Goal: Task Accomplishment & Management: Use online tool/utility

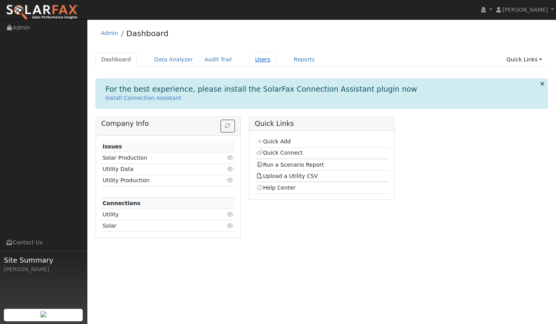
click at [249, 65] on link "Users" at bounding box center [262, 59] width 27 height 14
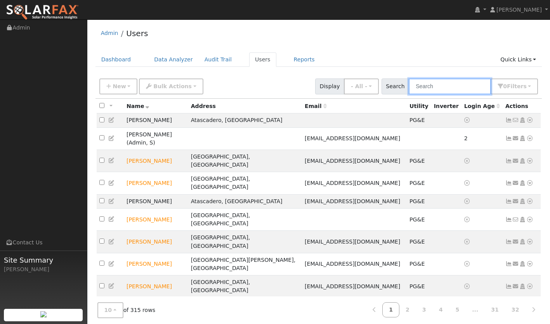
click at [432, 88] on input "text" at bounding box center [450, 86] width 82 height 16
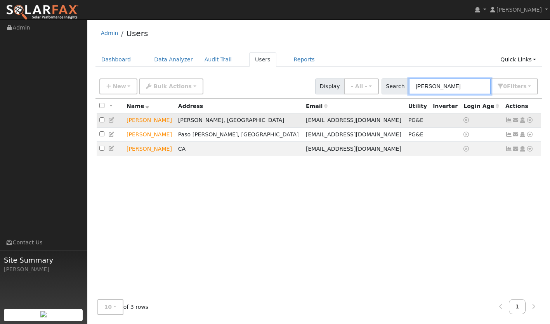
type input "[PERSON_NAME]"
click at [532, 122] on icon at bounding box center [530, 119] width 7 height 5
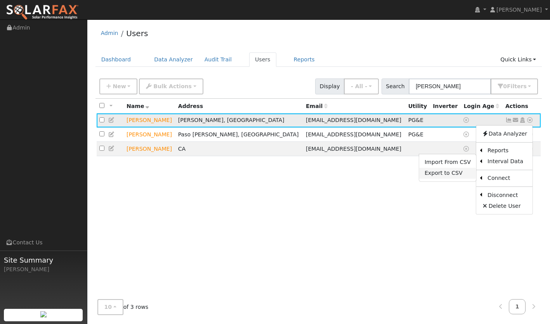
click at [445, 176] on link "Export to CSV" at bounding box center [447, 173] width 57 height 11
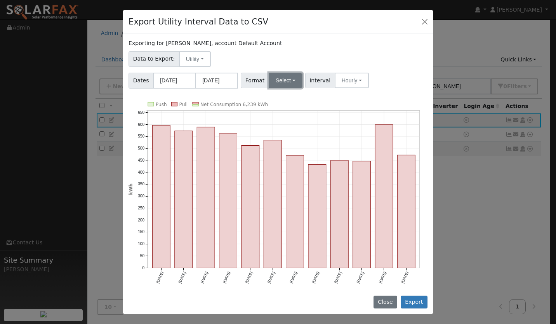
click at [278, 78] on button "Select" at bounding box center [286, 81] width 34 height 16
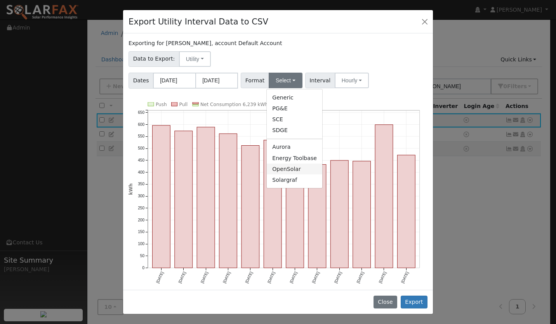
click at [285, 167] on link "OpenSolar" at bounding box center [295, 168] width 56 height 11
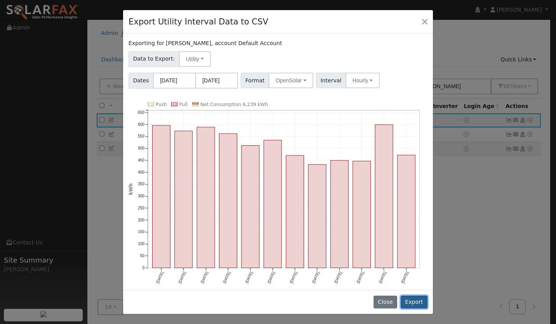
click at [411, 303] on button "Export" at bounding box center [414, 302] width 27 height 13
